Goal: Task Accomplishment & Management: Manage account settings

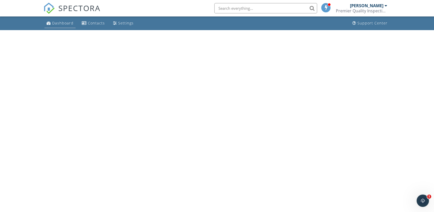
drag, startPoint x: 59, startPoint y: 25, endPoint x: 64, endPoint y: 27, distance: 5.4
click at [59, 25] on div "Dashboard" at bounding box center [62, 23] width 21 height 5
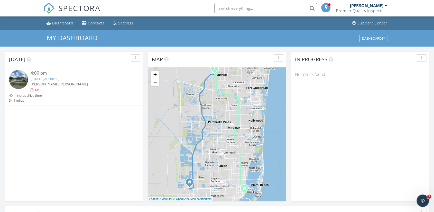
click at [386, 6] on div at bounding box center [386, 6] width 3 height 4
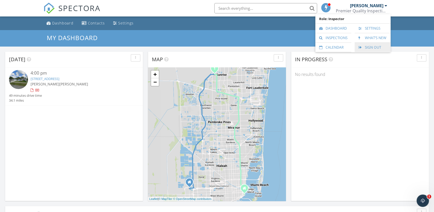
click at [366, 48] on link "Sign Out" at bounding box center [372, 47] width 31 height 9
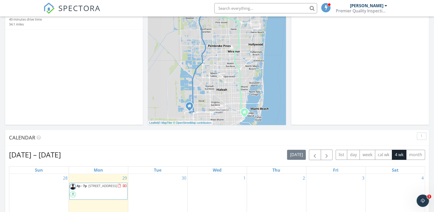
scroll to position [129, 0]
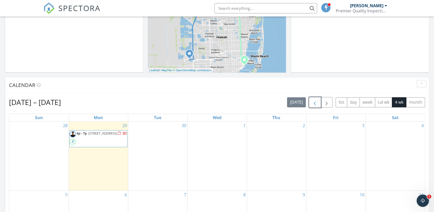
click at [320, 103] on button "button" at bounding box center [315, 102] width 12 height 11
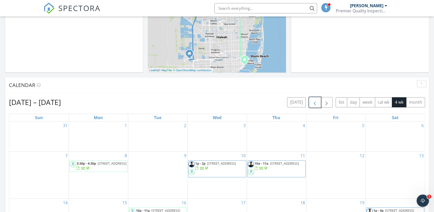
click at [98, 166] on span "7059 Geneva Lakes Ct, Greenacres 33467" at bounding box center [112, 163] width 29 height 5
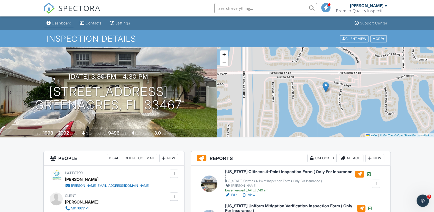
click at [59, 26] on link "Dashboard" at bounding box center [58, 24] width 29 height 10
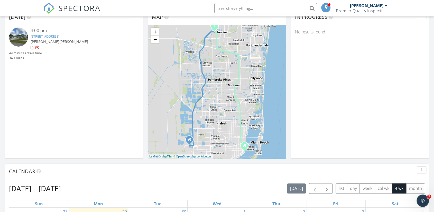
scroll to position [154, 0]
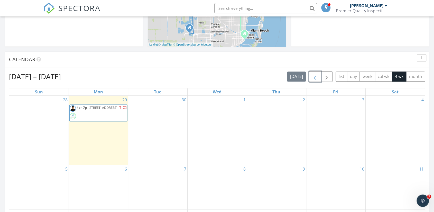
click at [315, 75] on span "button" at bounding box center [315, 77] width 6 height 6
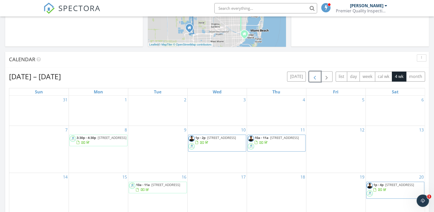
click at [314, 74] on span "button" at bounding box center [315, 77] width 6 height 6
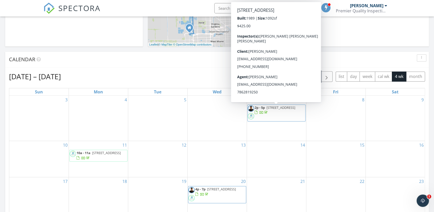
click at [272, 110] on span "18520 SW 356th St, Homestead 33034" at bounding box center [281, 107] width 29 height 5
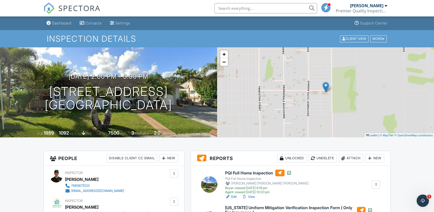
drag, startPoint x: 239, startPoint y: 172, endPoint x: 250, endPoint y: 175, distance: 12.0
click at [239, 172] on h6 "PQI Full Home Inspection" at bounding box center [266, 172] width 83 height 7
